Goal: Task Accomplishment & Management: Use online tool/utility

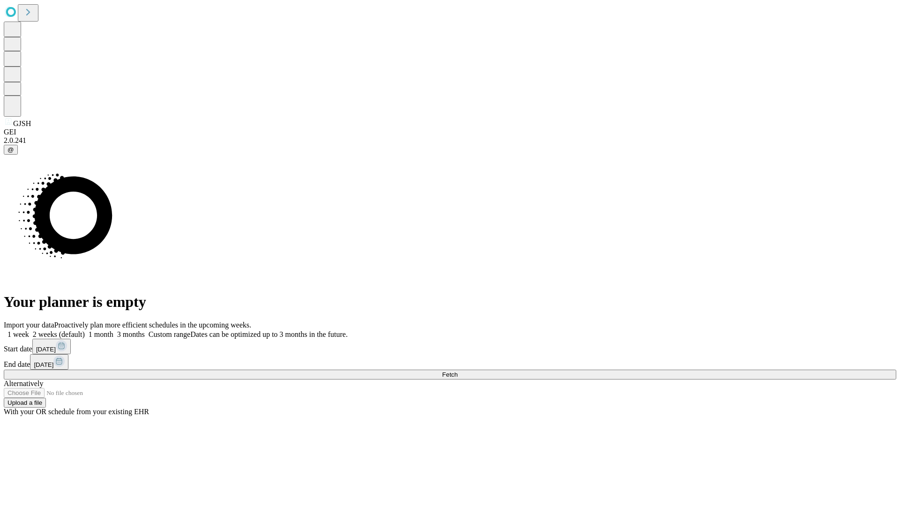
click at [457, 371] on span "Fetch" at bounding box center [449, 374] width 15 height 7
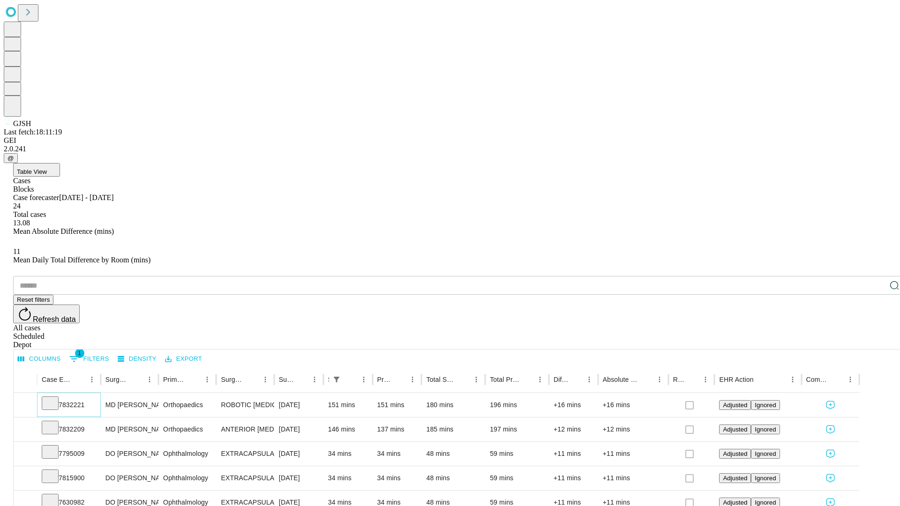
click at [55, 398] on icon at bounding box center [49, 402] width 9 height 9
